Goal: Check status: Check status

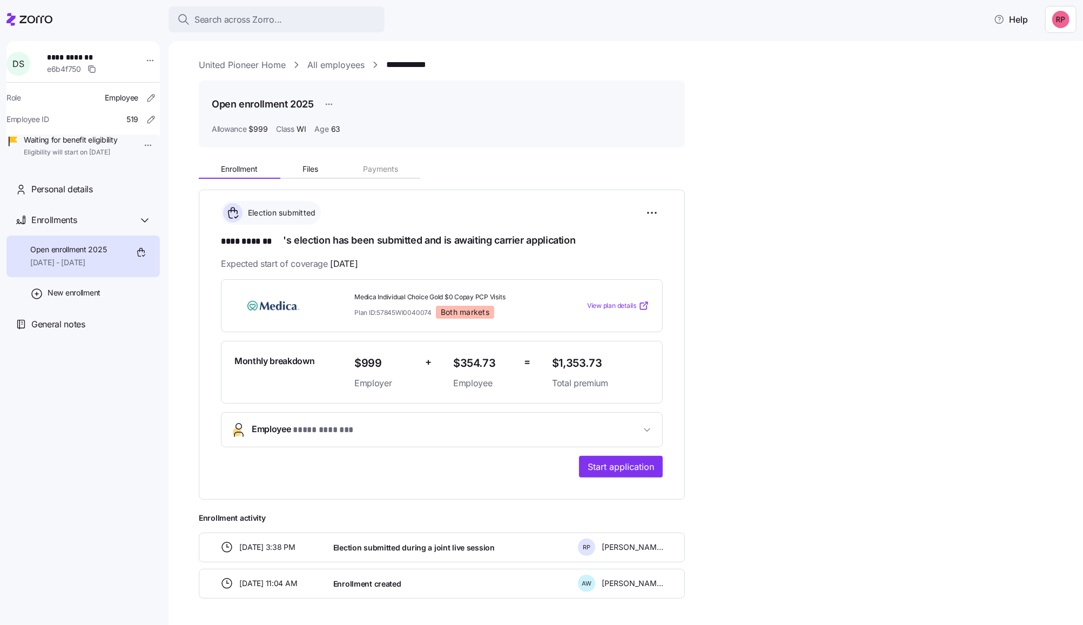
click at [235, 66] on link "United Pioneer Home" at bounding box center [242, 64] width 87 height 13
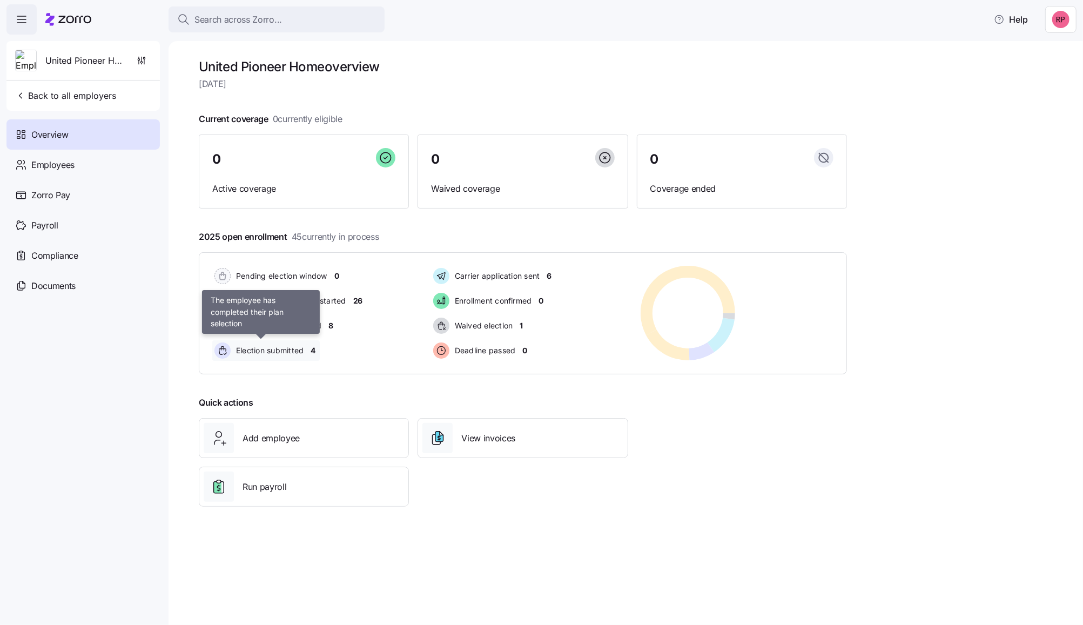
click at [293, 348] on span "Election submitted" at bounding box center [268, 350] width 71 height 11
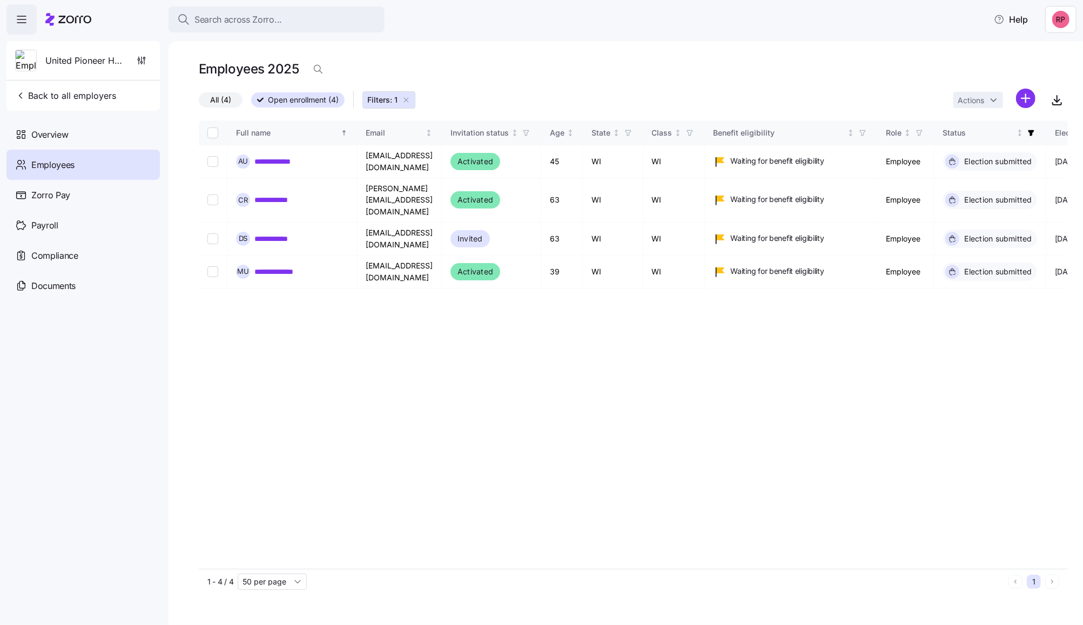
click at [407, 98] on icon "button" at bounding box center [406, 100] width 9 height 9
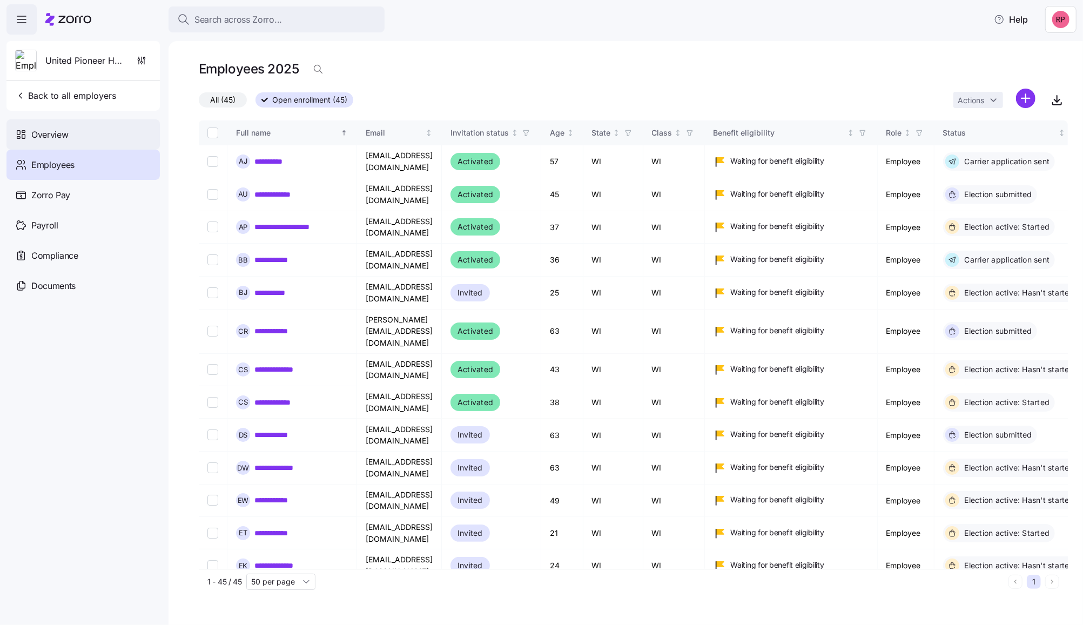
click at [51, 132] on span "Overview" at bounding box center [49, 134] width 37 height 13
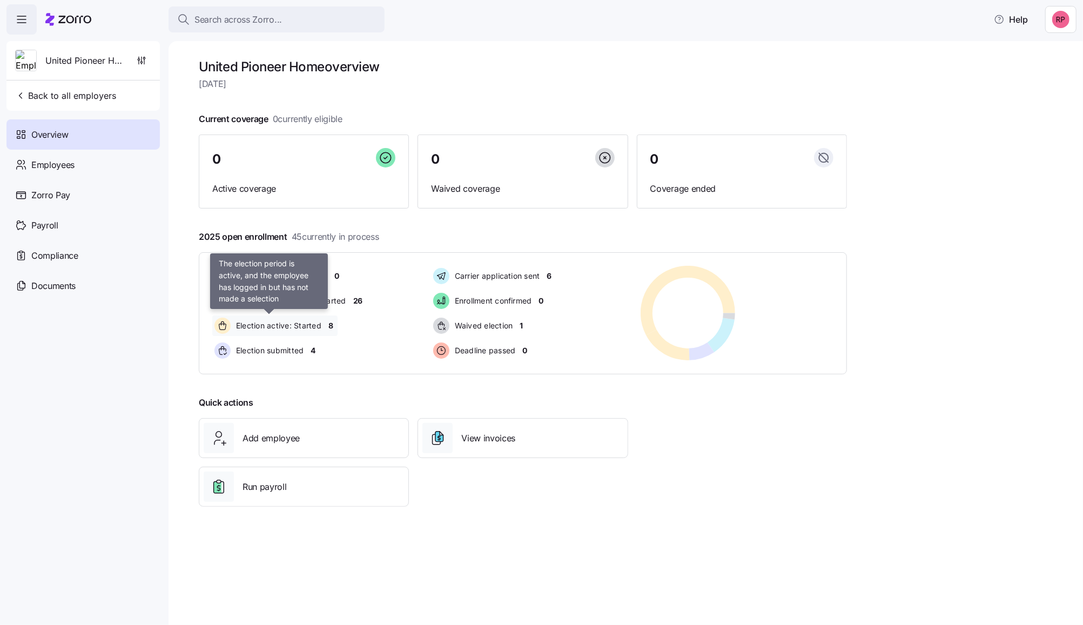
click at [296, 321] on span "Election active: Started" at bounding box center [277, 325] width 89 height 11
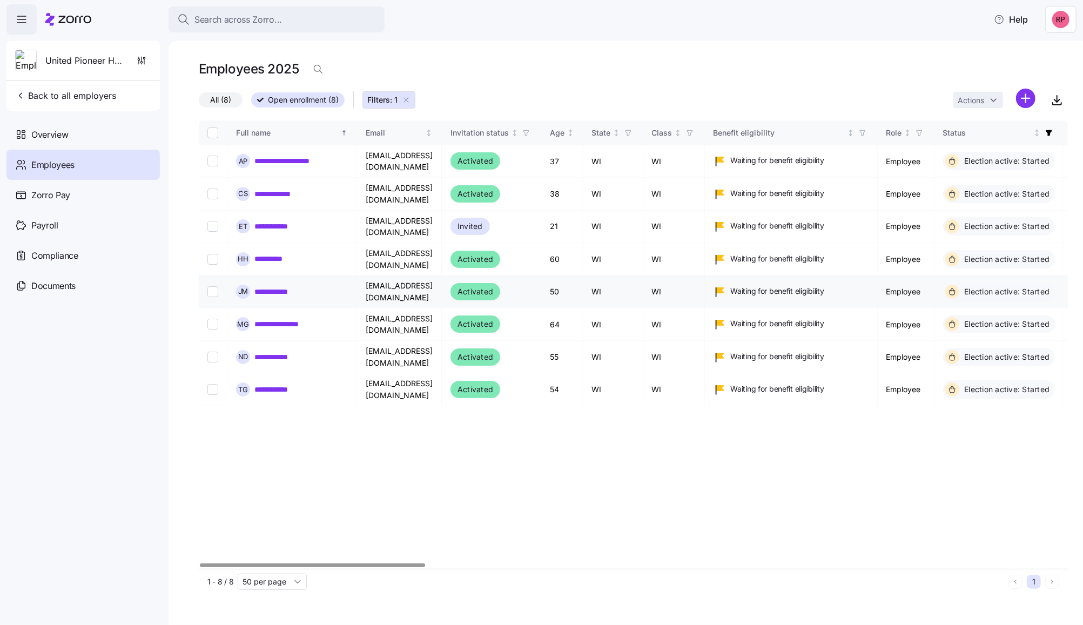
click at [268, 286] on link "**********" at bounding box center [276, 291] width 44 height 11
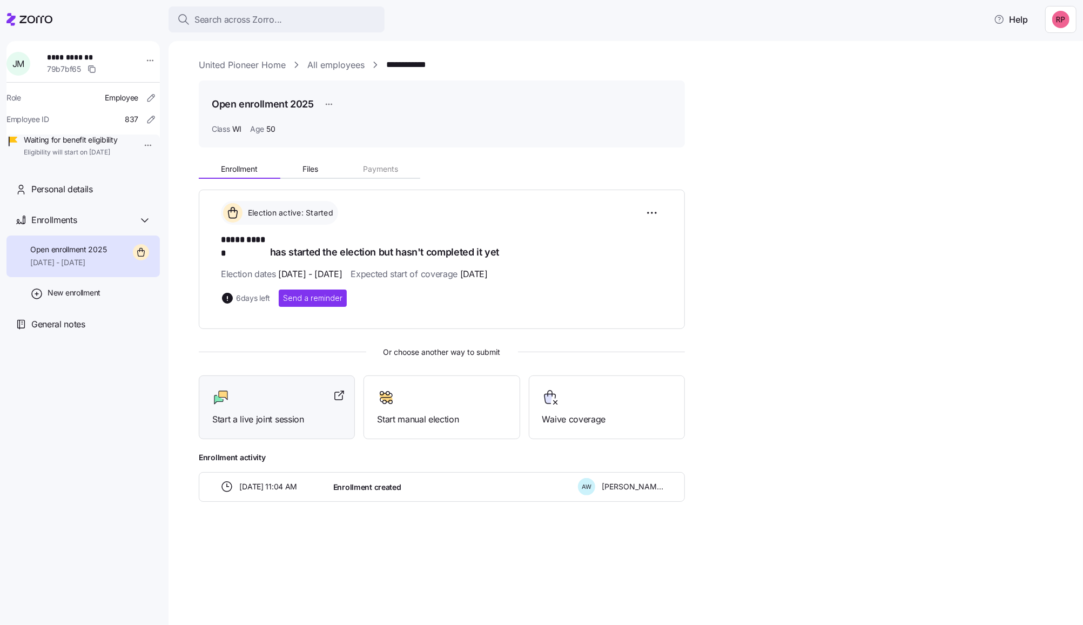
click at [252, 389] on div at bounding box center [276, 397] width 129 height 17
click at [232, 65] on link "United Pioneer Home" at bounding box center [242, 64] width 87 height 13
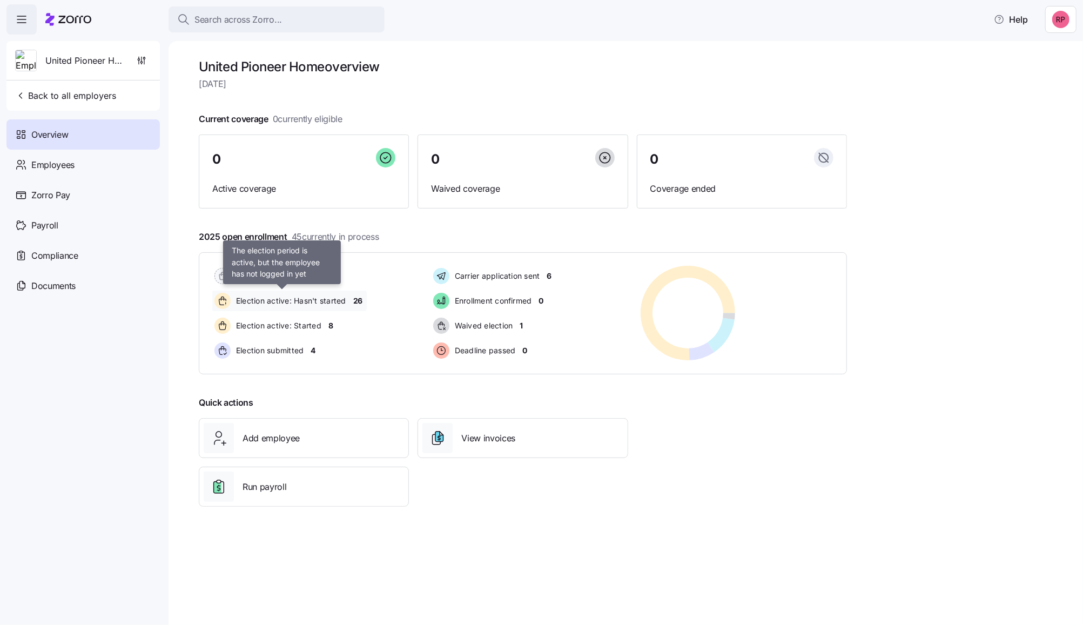
click at [309, 299] on span "Election active: Hasn't started" at bounding box center [289, 300] width 113 height 11
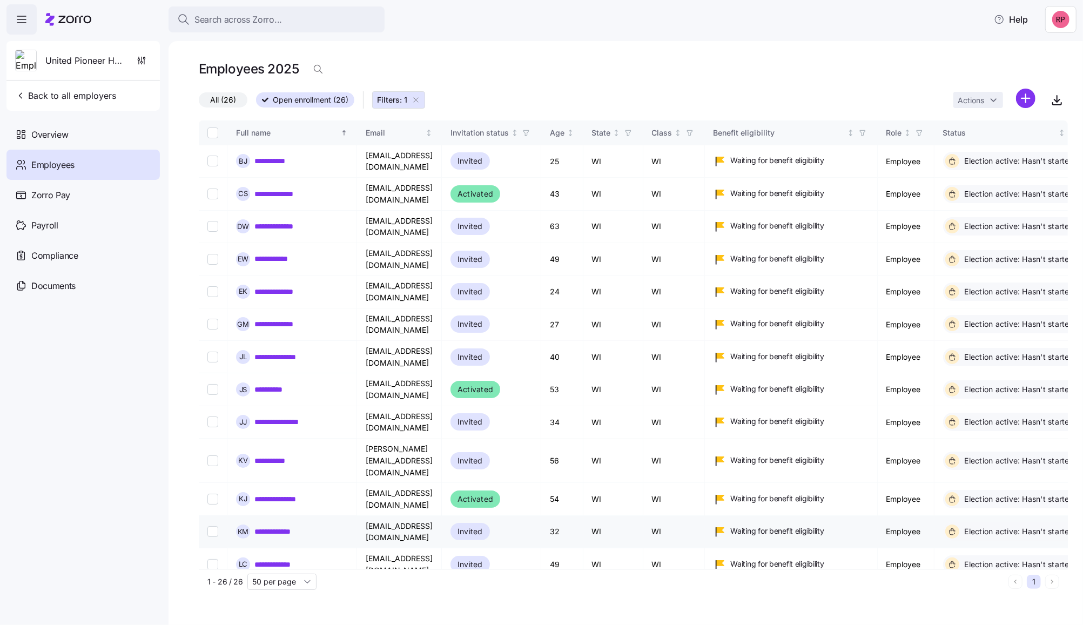
click at [48, 134] on span "Overview" at bounding box center [49, 134] width 37 height 13
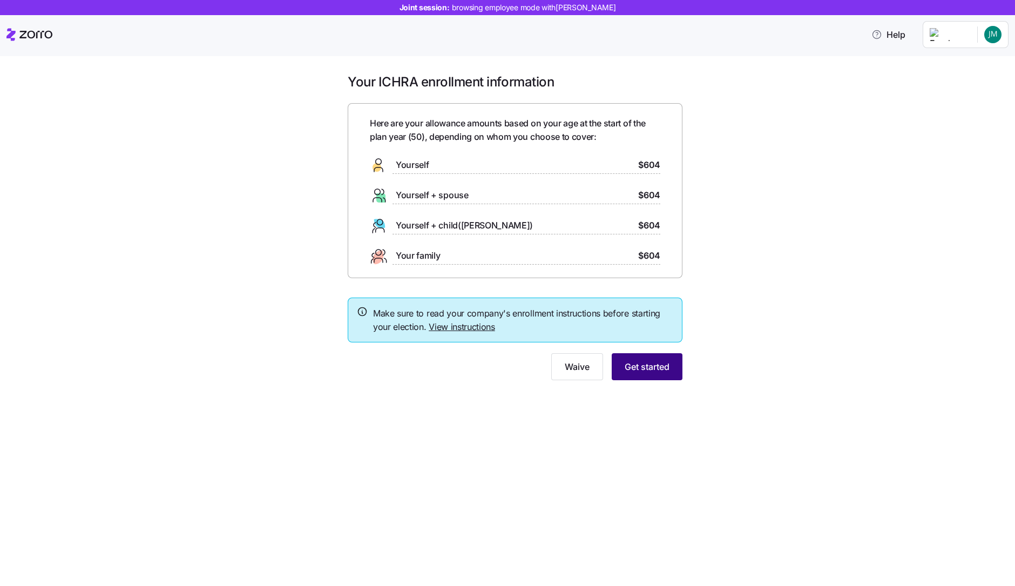
click at [634, 370] on span "Get started" at bounding box center [647, 366] width 45 height 13
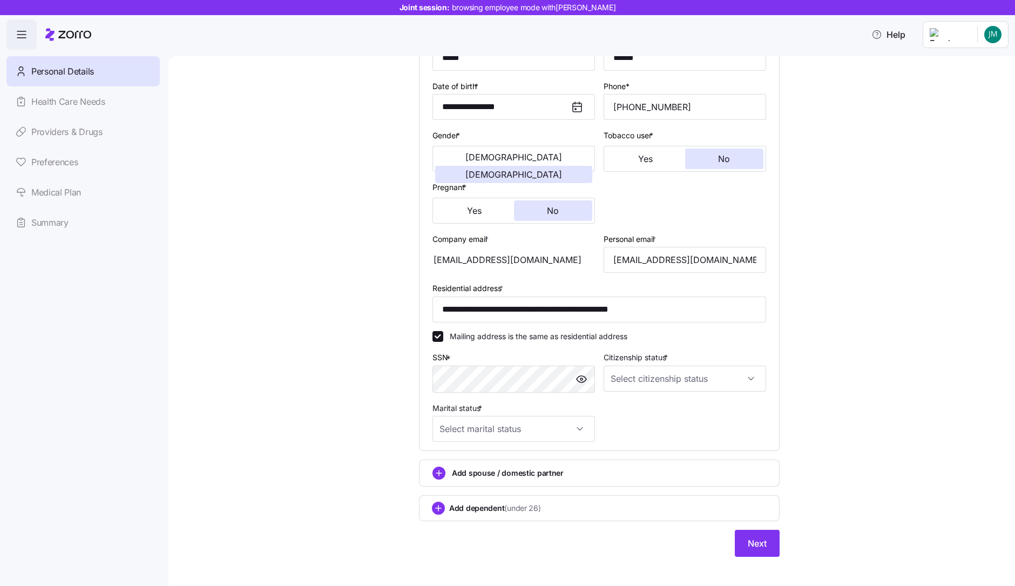
scroll to position [147, 0]
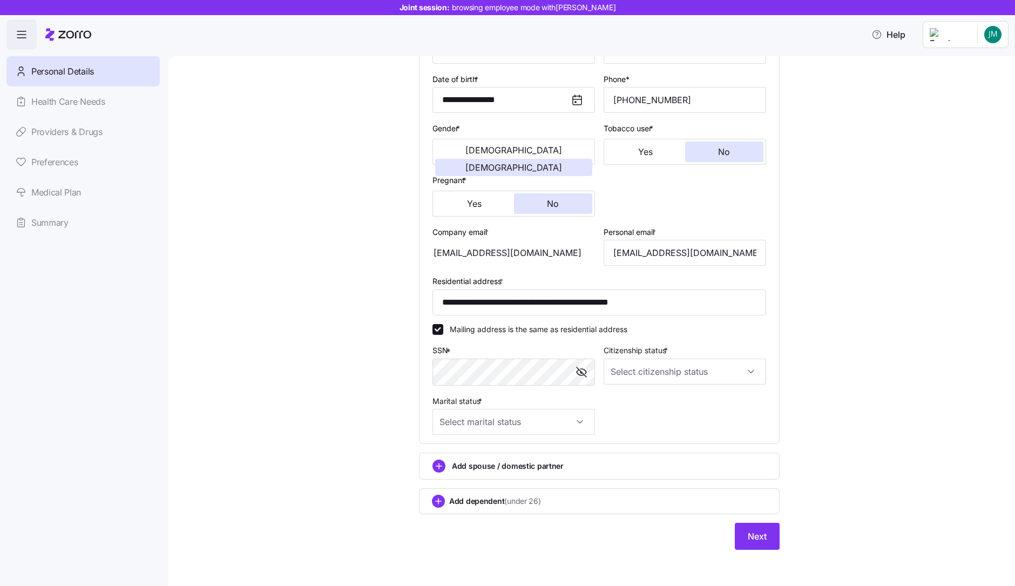
click at [313, 351] on div "**********" at bounding box center [599, 245] width 801 height 636
